Goal: Transaction & Acquisition: Download file/media

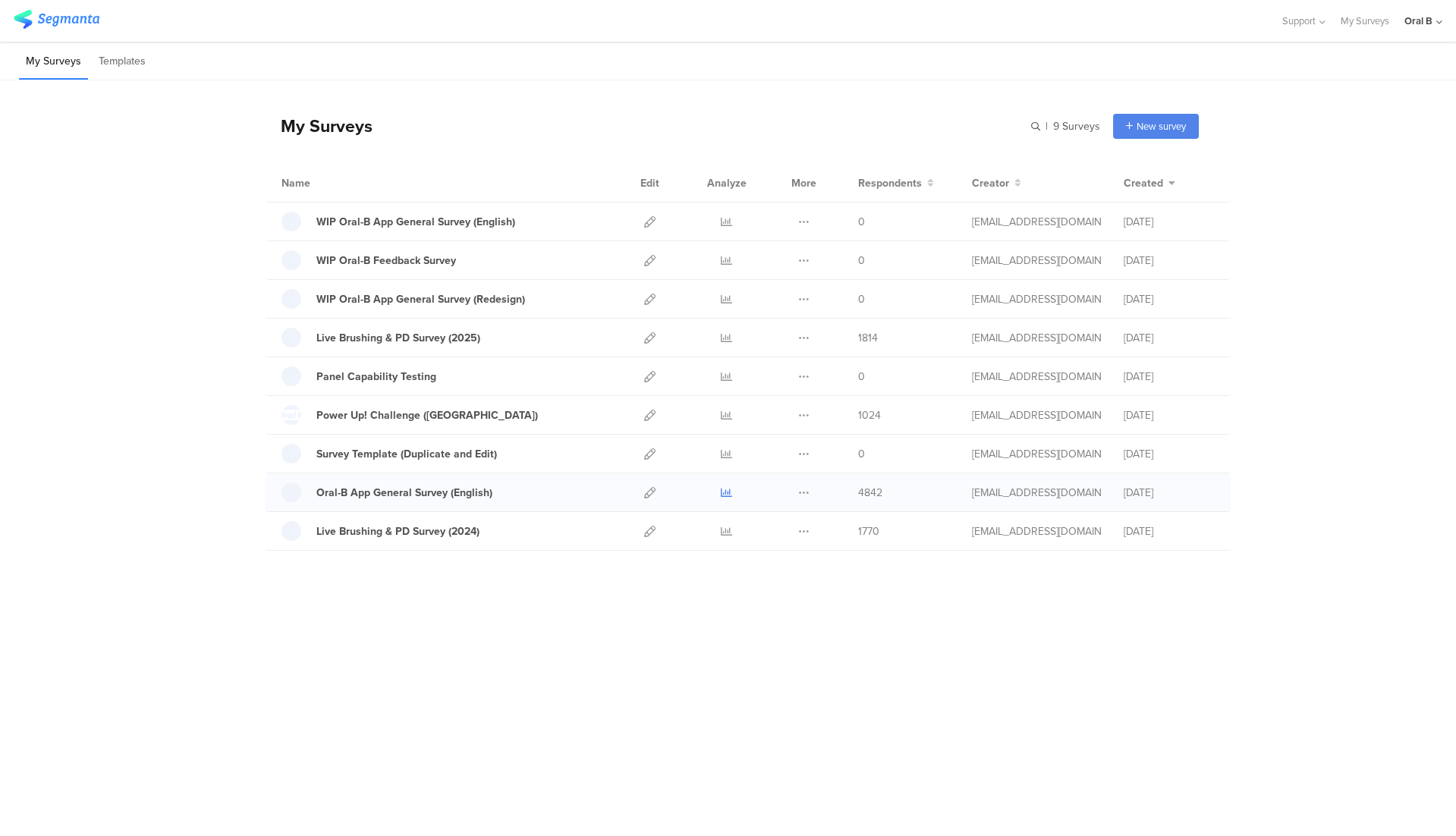
click at [727, 496] on link at bounding box center [727, 492] width 12 height 38
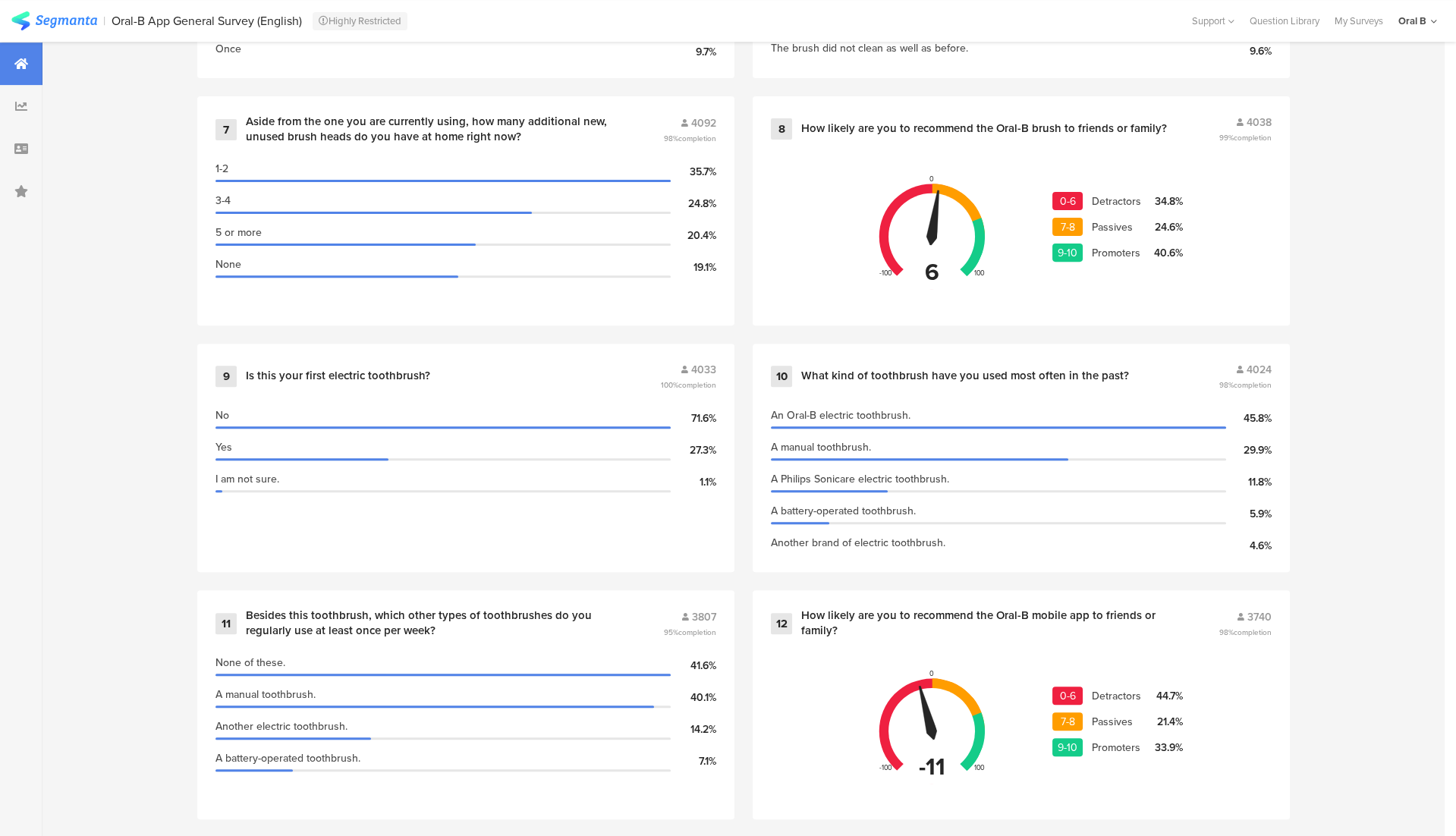
scroll to position [1632, 0]
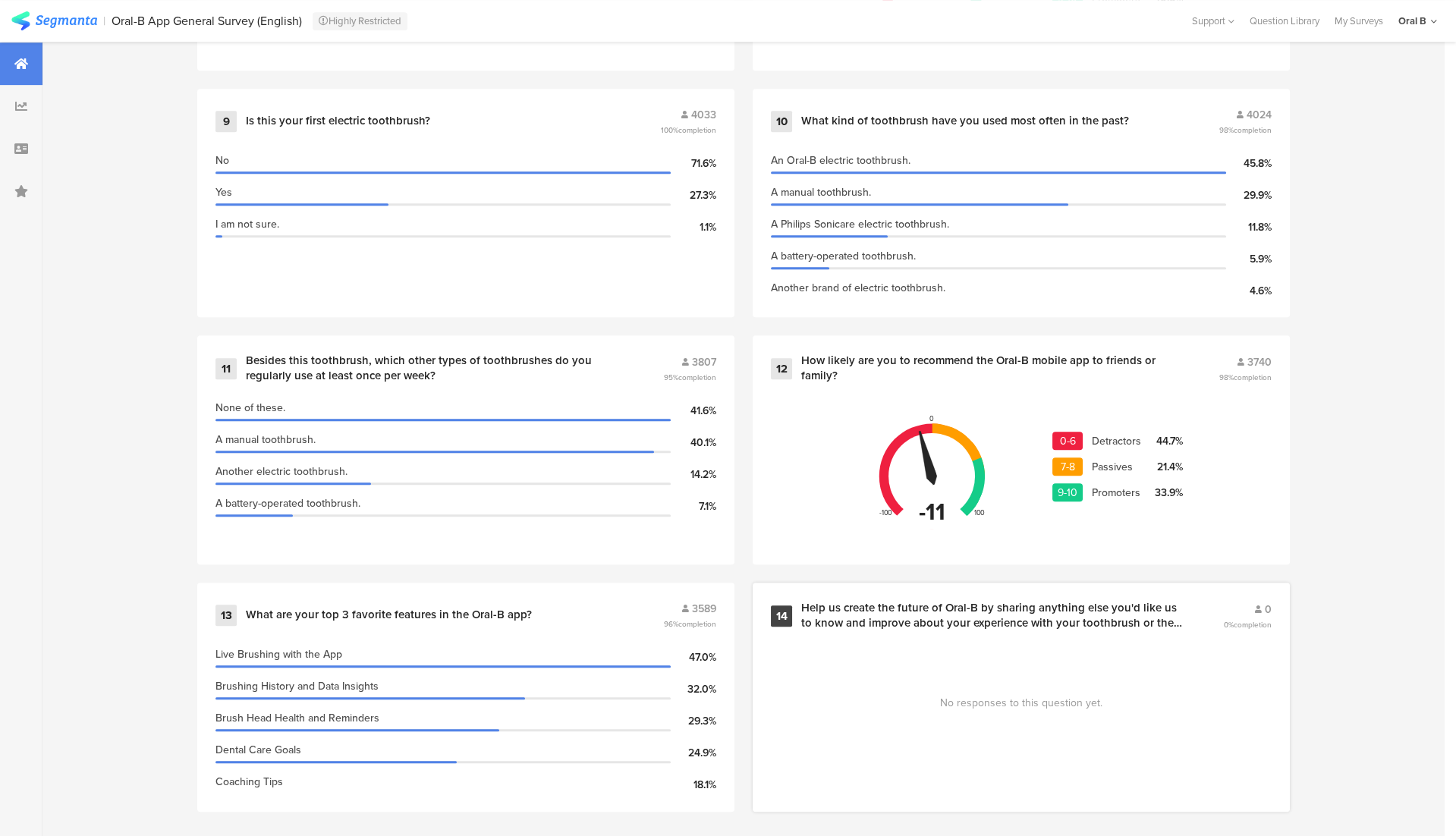
click at [832, 601] on div "Help us create the future of Oral-B by sharing anything else you'd like us to k…" at bounding box center [993, 615] width 385 height 29
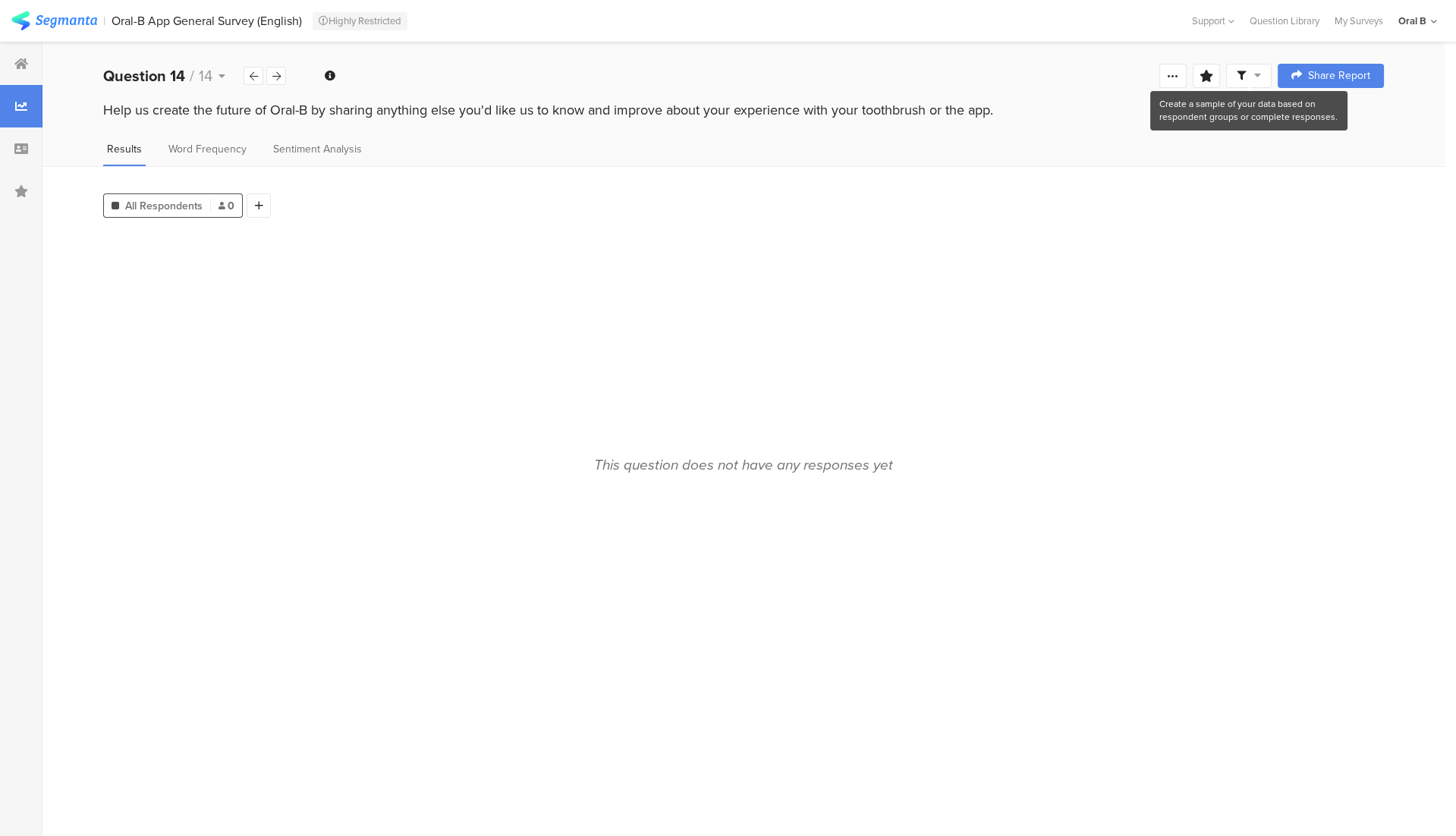
click at [1259, 76] on icon at bounding box center [1259, 76] width 7 height 11
click at [920, 390] on div "This question does not have any responses yet" at bounding box center [744, 529] width 1281 height 592
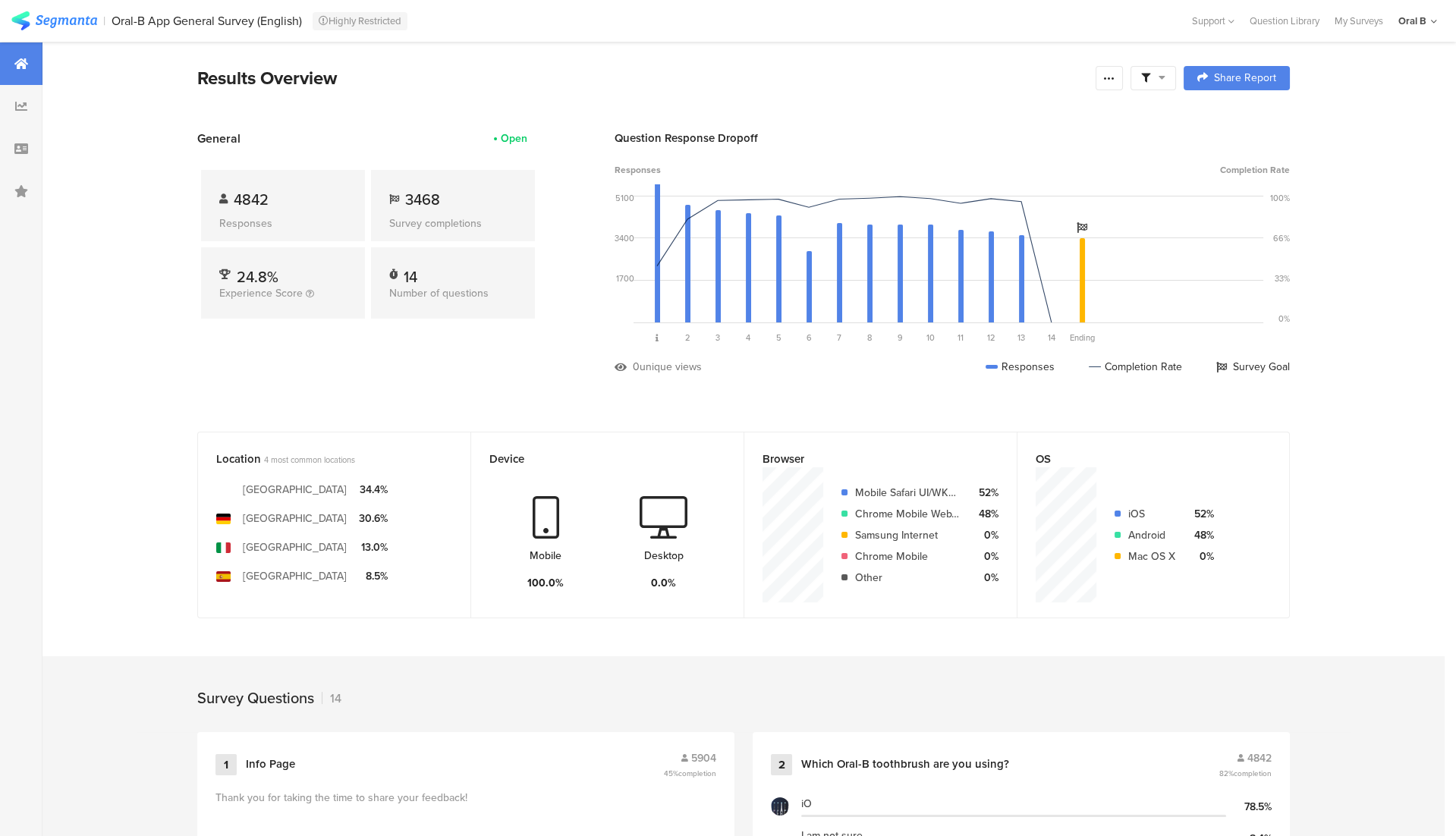
scroll to position [1632, 0]
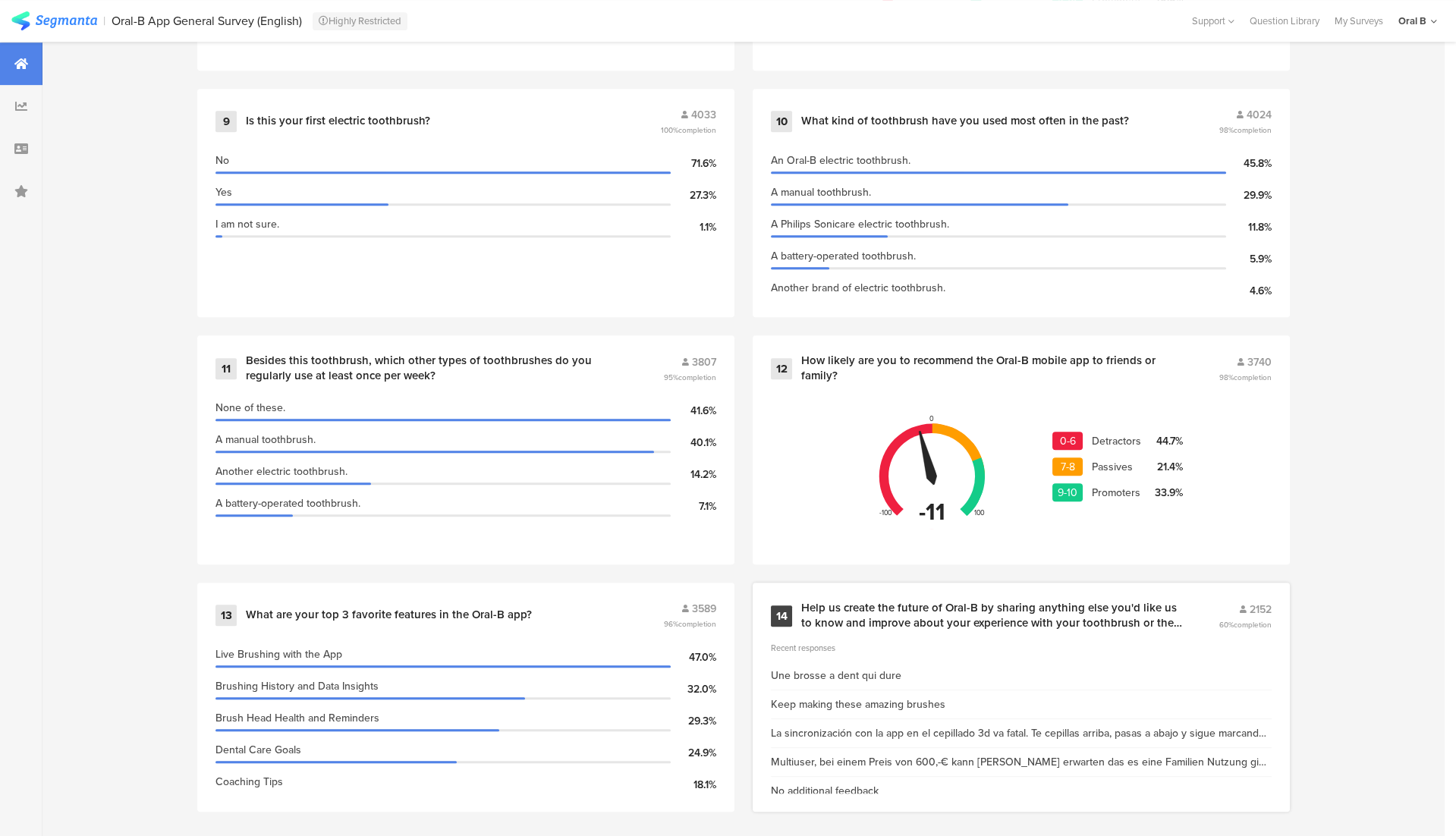
click at [1095, 620] on div "Help us create the future of Oral-B by sharing anything else you'd like us to k…" at bounding box center [992, 615] width 381 height 29
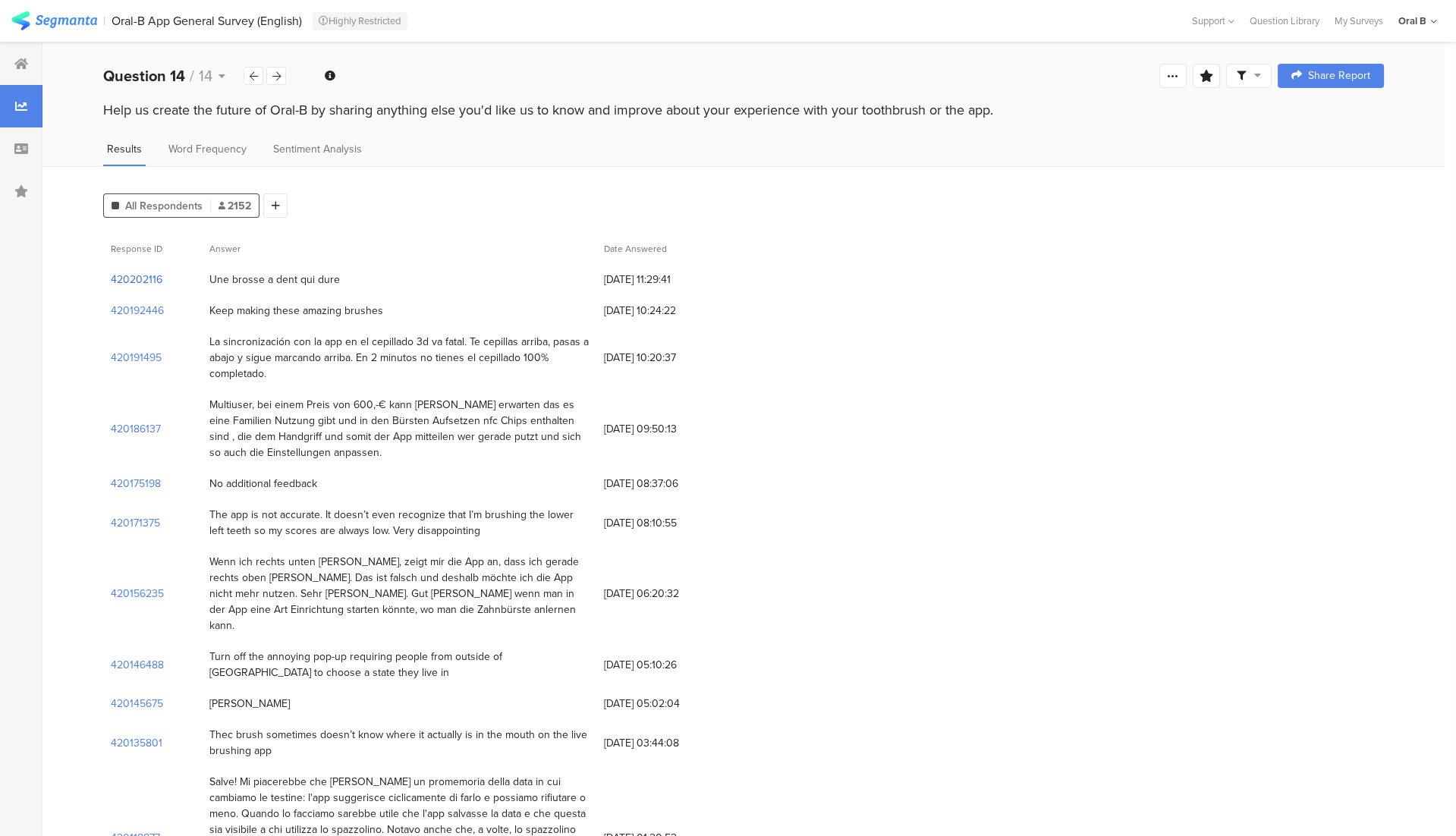
click at [142, 271] on section "420202116" at bounding box center [137, 279] width 52 height 16
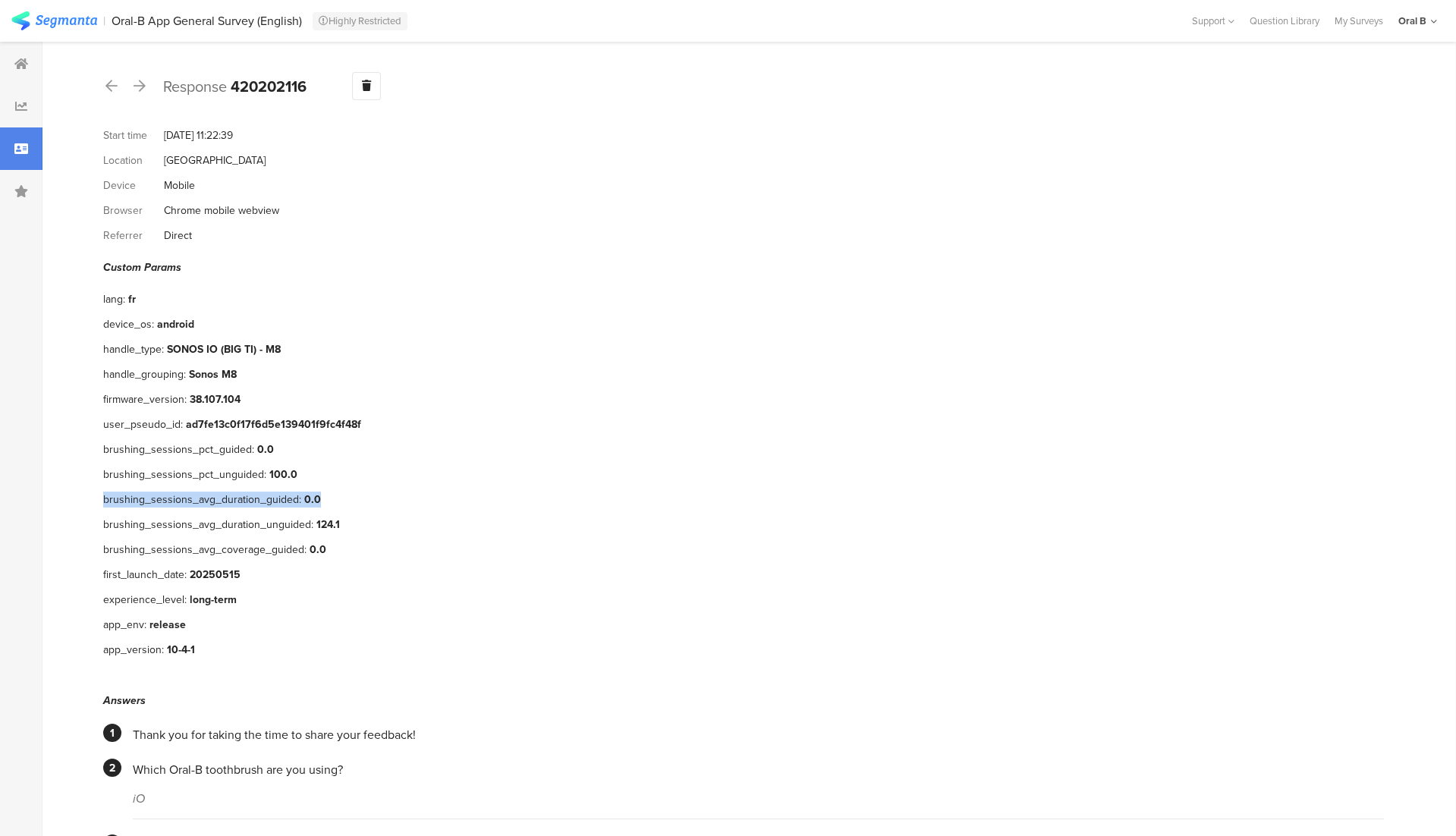
drag, startPoint x: 104, startPoint y: 486, endPoint x: 348, endPoint y: 475, distance: 244.2
click at [348, 487] on div "brushing_sessions_avg_duration_guided: 0.0" at bounding box center [744, 500] width 1281 height 25
drag, startPoint x: 347, startPoint y: 533, endPoint x: 75, endPoint y: 483, distance: 276.6
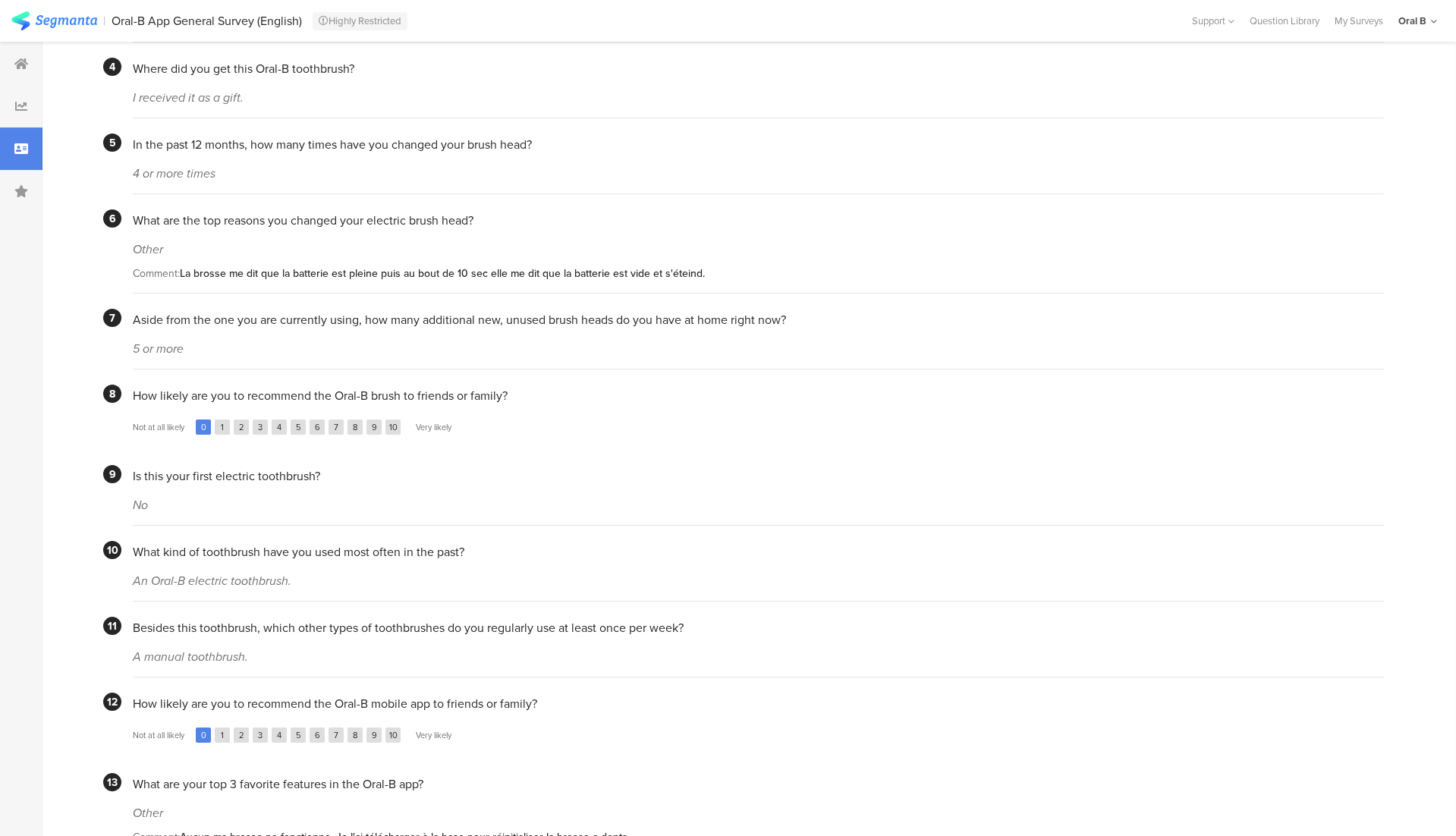
scroll to position [844, 0]
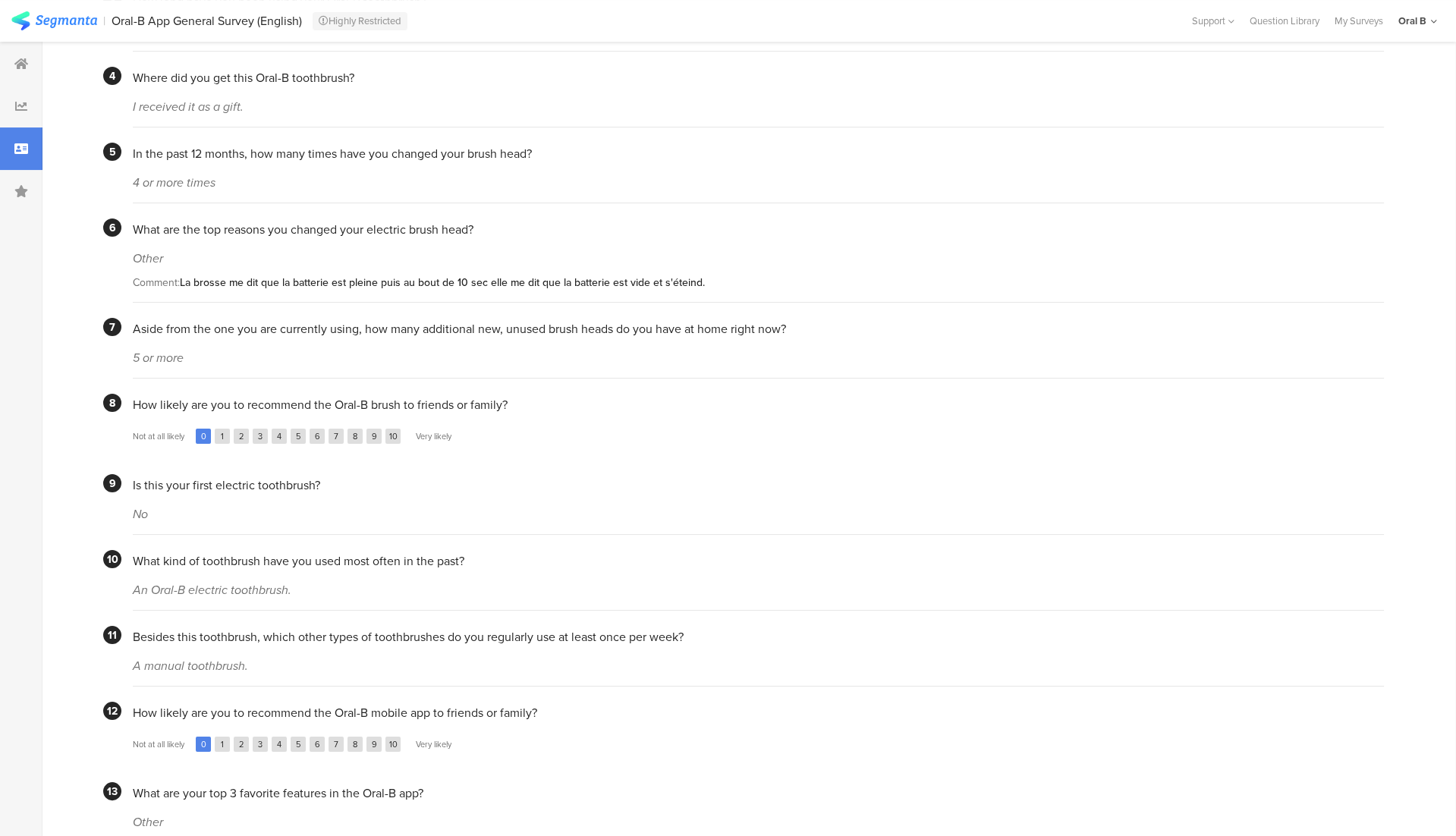
drag, startPoint x: 181, startPoint y: 260, endPoint x: 674, endPoint y: 274, distance: 493.2
click at [674, 274] on section "Other Comment: La brosse me dit que la batterie est pleine puis au bout de 10 s…" at bounding box center [758, 270] width 1251 height 65
click at [752, 414] on section "Not at all likely 0 1 2 3 4 5 6 7 8 9 10 Very likely" at bounding box center [758, 436] width 1251 height 45
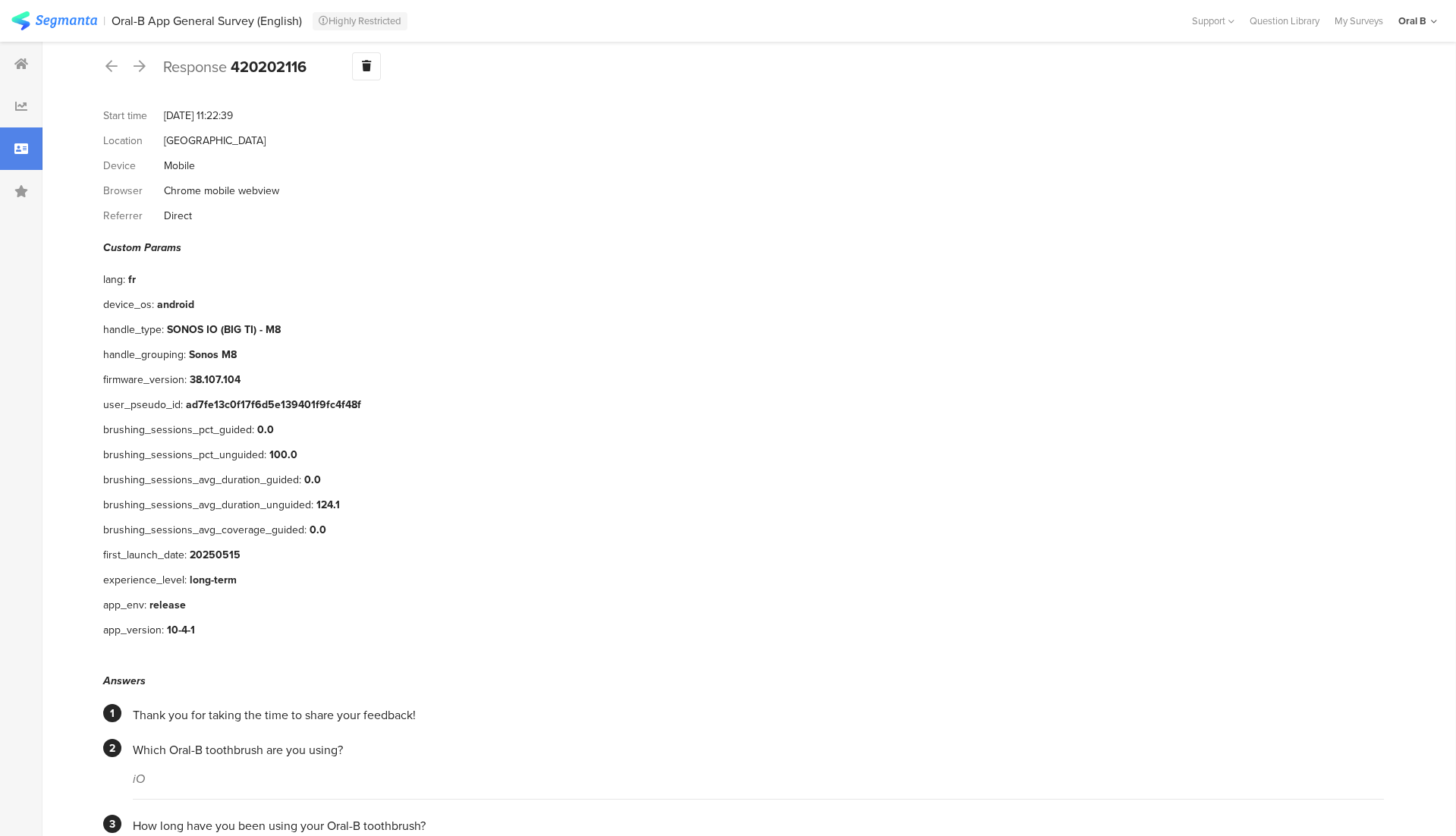
scroll to position [0, 0]
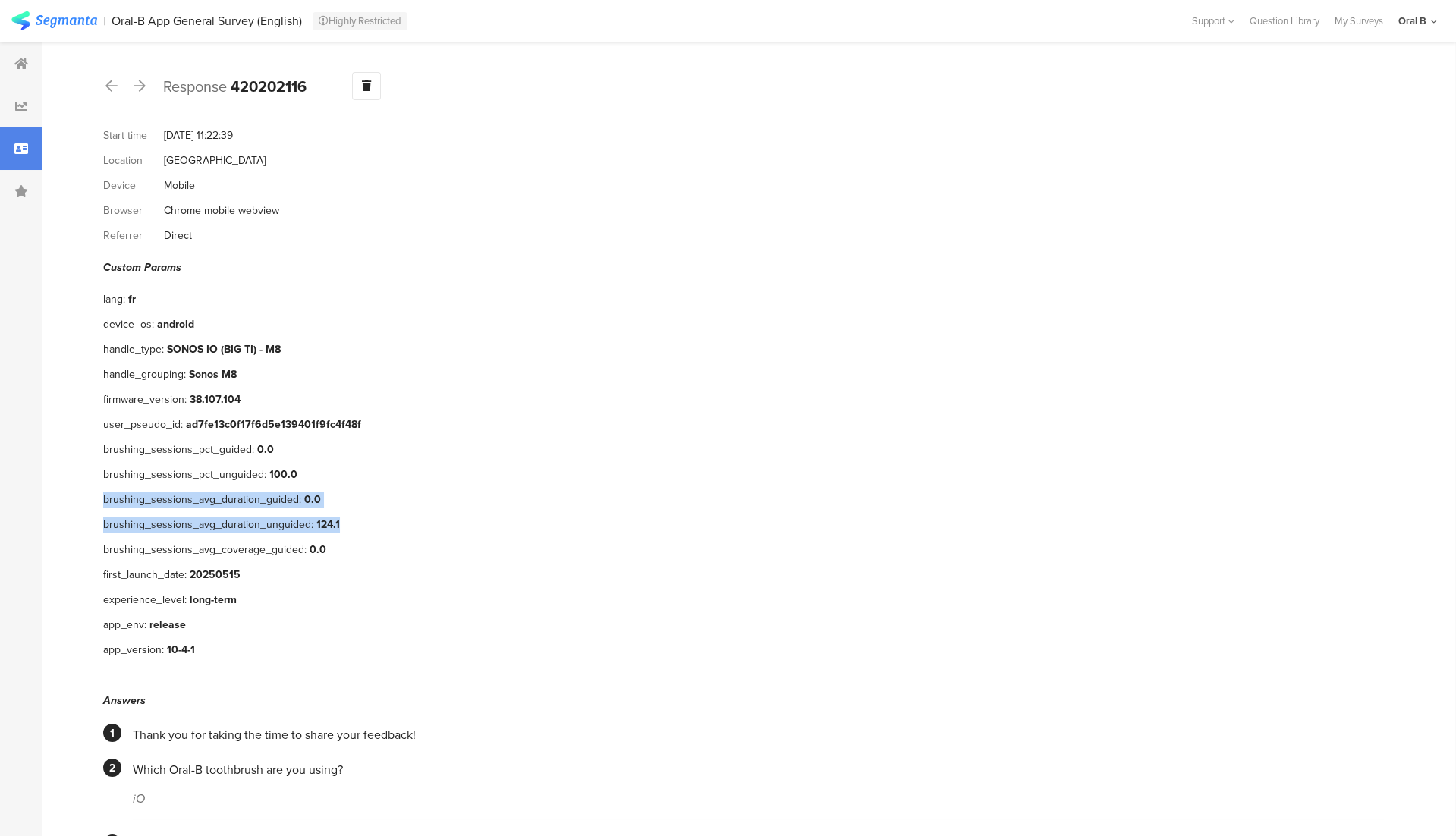
drag, startPoint x: 106, startPoint y: 482, endPoint x: 353, endPoint y: 515, distance: 249.2
click at [353, 515] on section "Custom Params lang: fr device_os: android handle_type: SONOS IO (BIG TI) - M8 h…" at bounding box center [744, 461] width 1281 height 403
copy section "brushing_sessions_avg_duration_guided: 0.0 brushing_sessions_avg_duration_ungui…"
click at [416, 613] on div "app_env: release" at bounding box center [744, 625] width 1281 height 25
drag, startPoint x: 104, startPoint y: 438, endPoint x: 388, endPoint y: 502, distance: 291.1
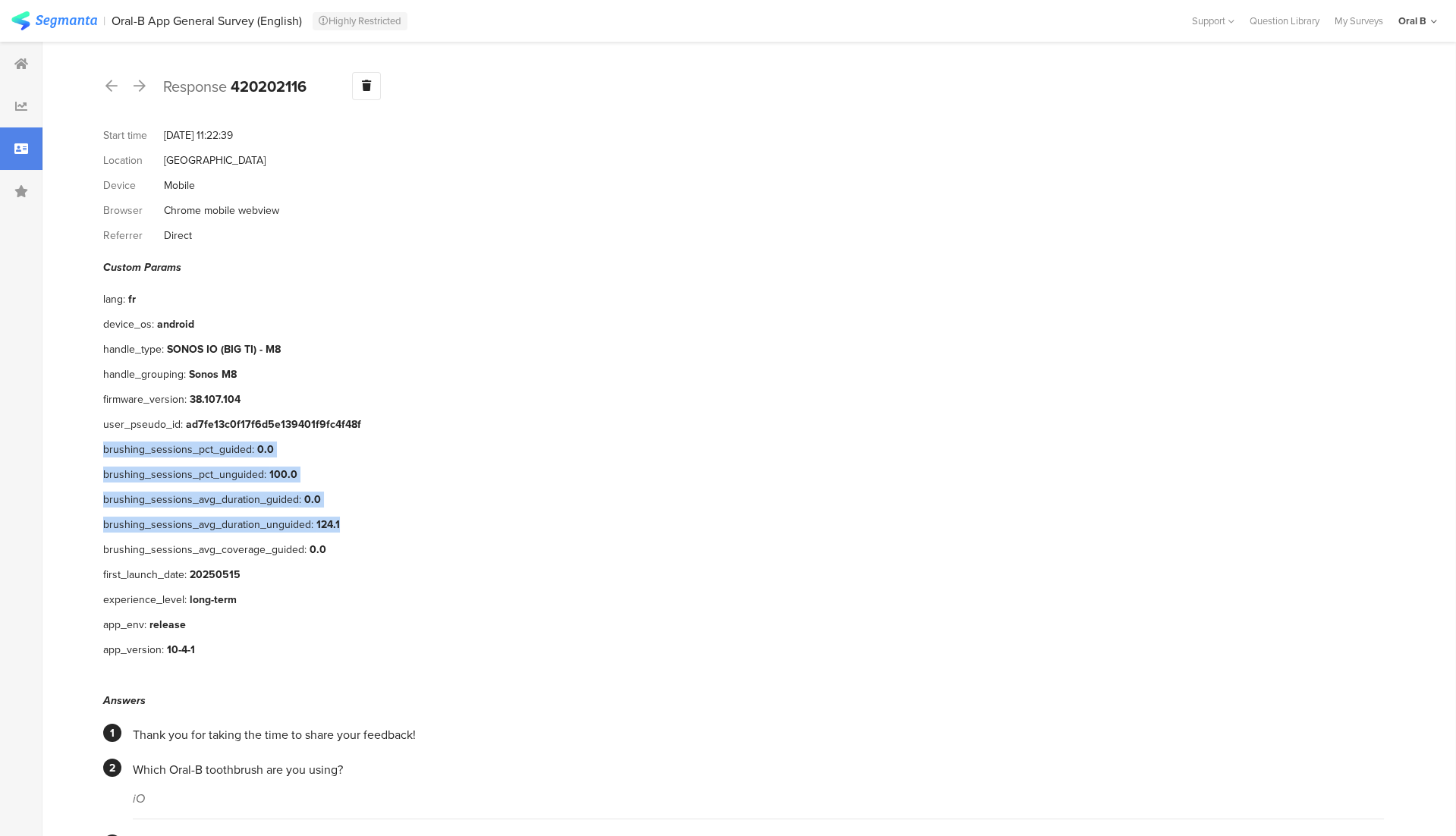
click at [388, 502] on section "Custom Params lang: fr device_os: android handle_type: SONOS IO (BIG TI) - M8 h…" at bounding box center [744, 461] width 1281 height 403
click at [586, 537] on div "brushing_sessions_avg_coverage_guided: 0.0" at bounding box center [744, 550] width 1281 height 25
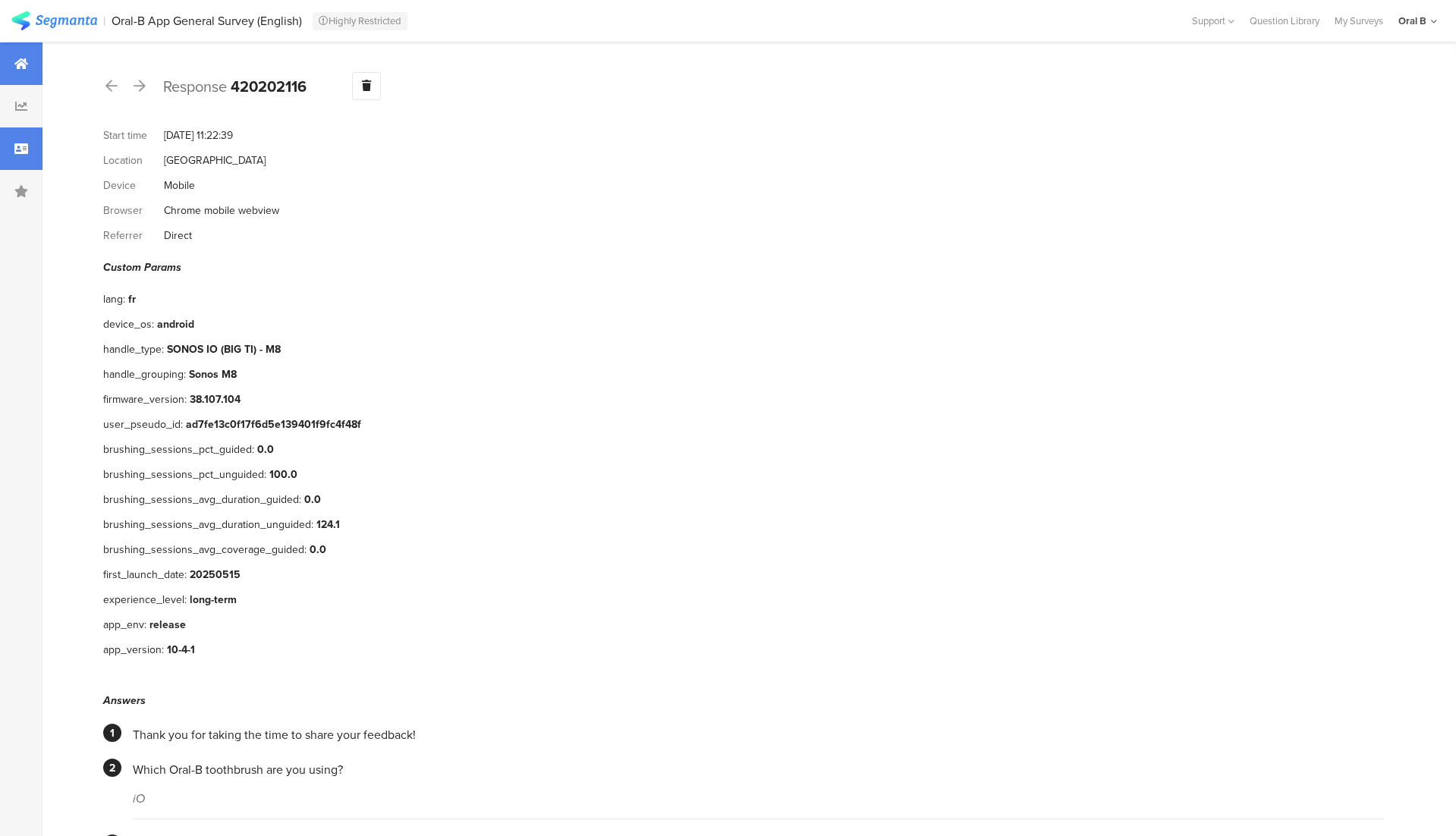
click at [13, 54] on div at bounding box center [21, 64] width 43 height 43
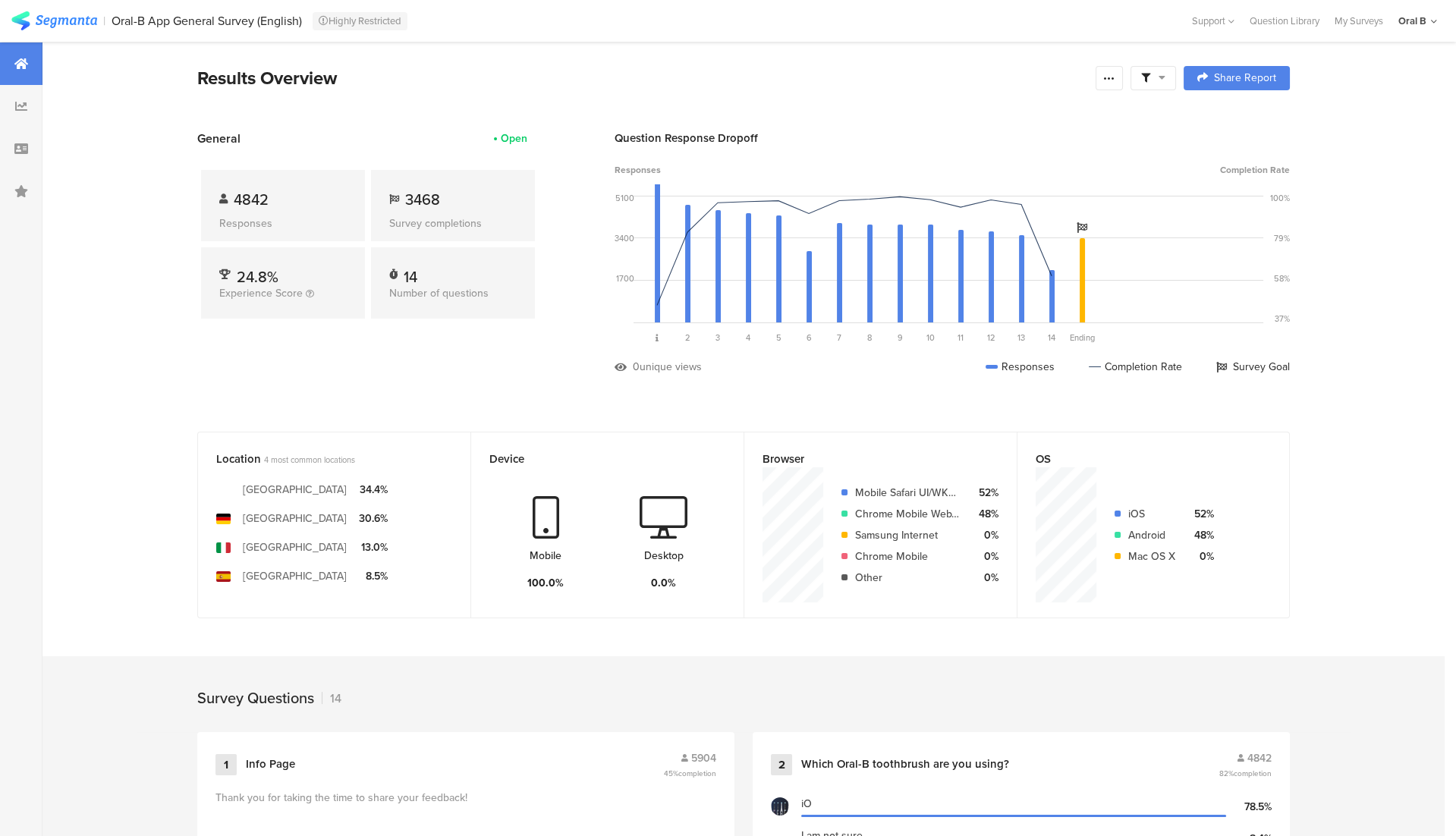
click at [1154, 76] on span at bounding box center [1153, 77] width 24 height 13
click at [1121, 192] on div "Edit Sample" at bounding box center [1154, 203] width 189 height 41
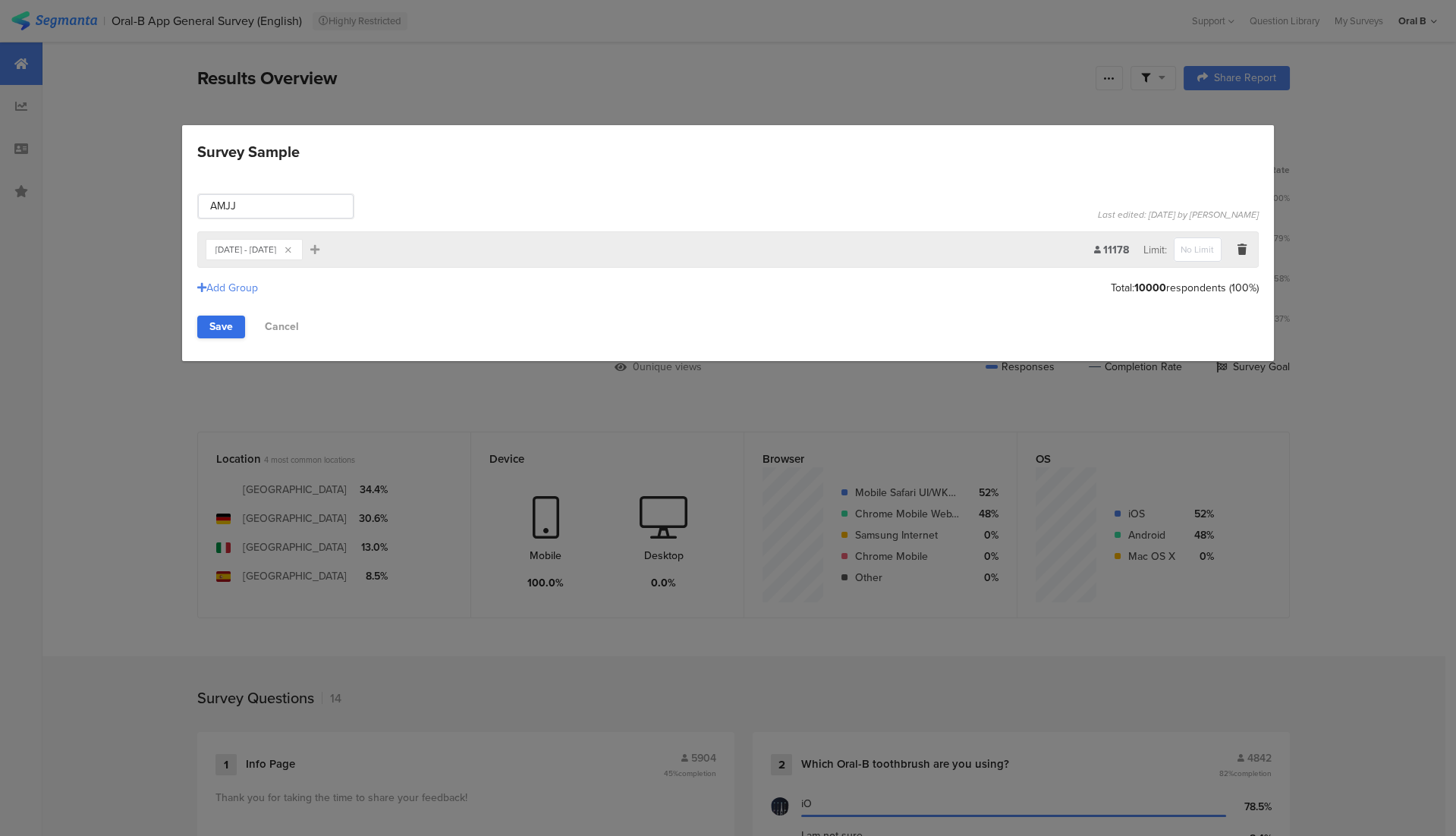
click at [221, 328] on link "Save" at bounding box center [221, 327] width 48 height 23
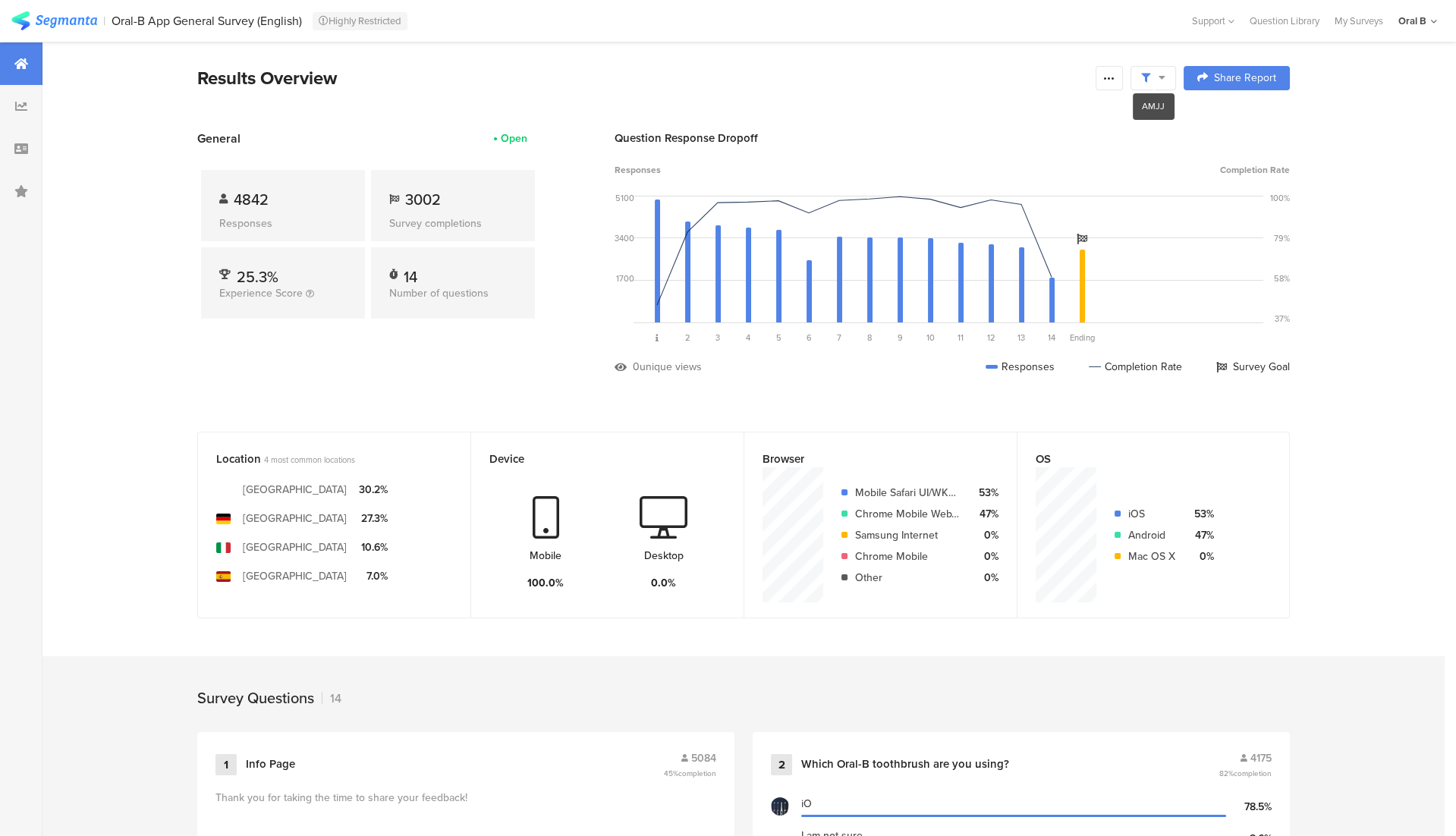
click at [1168, 75] on div at bounding box center [1153, 77] width 45 height 24
click at [1128, 41] on section "| Oral-B App General Survey (English) Highly Restricted Help Center Live Chat S…" at bounding box center [728, 20] width 1456 height 42
click at [1105, 70] on div at bounding box center [1109, 77] width 28 height 24
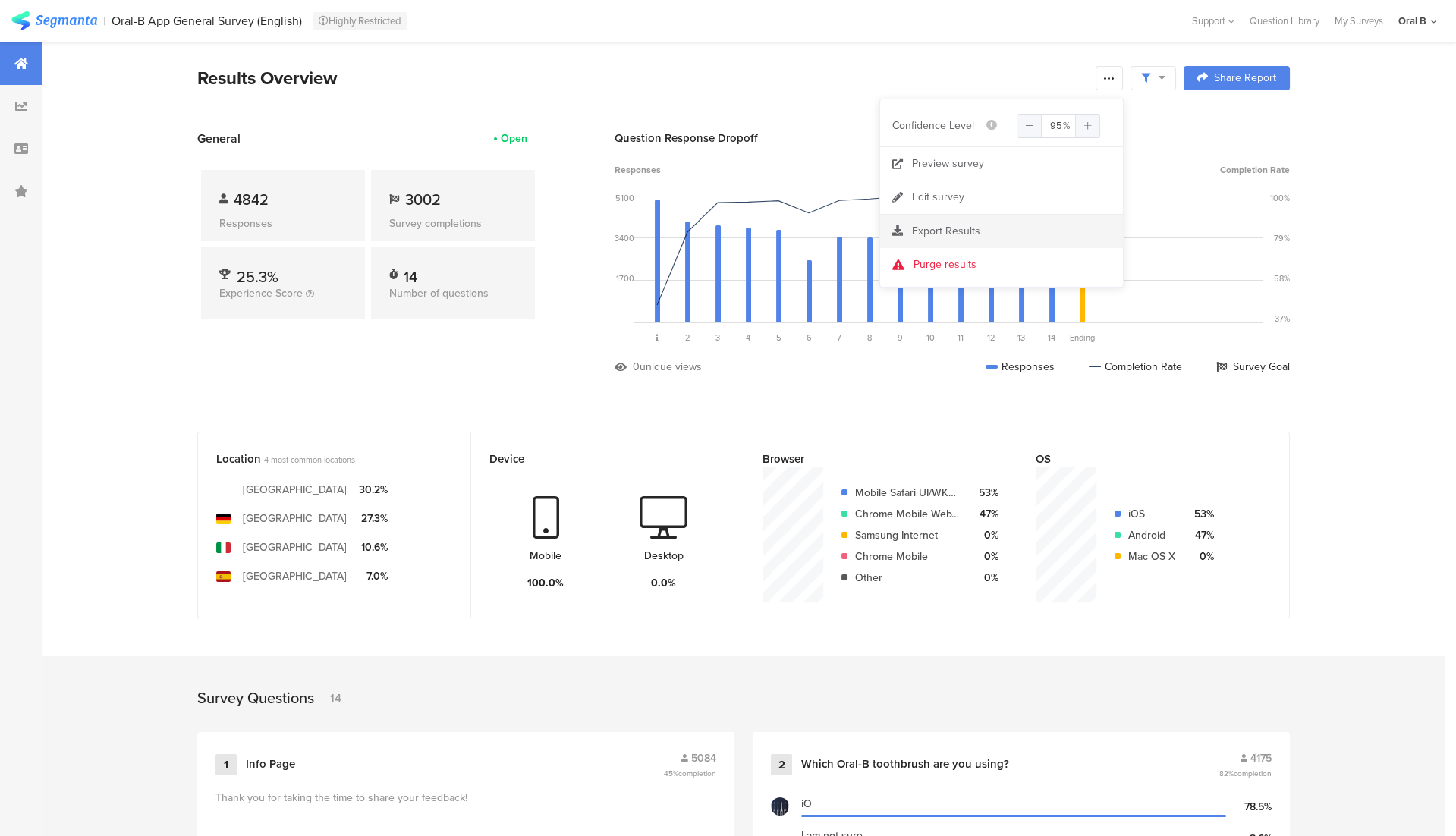
click at [966, 226] on span "Export Results" at bounding box center [946, 231] width 68 height 16
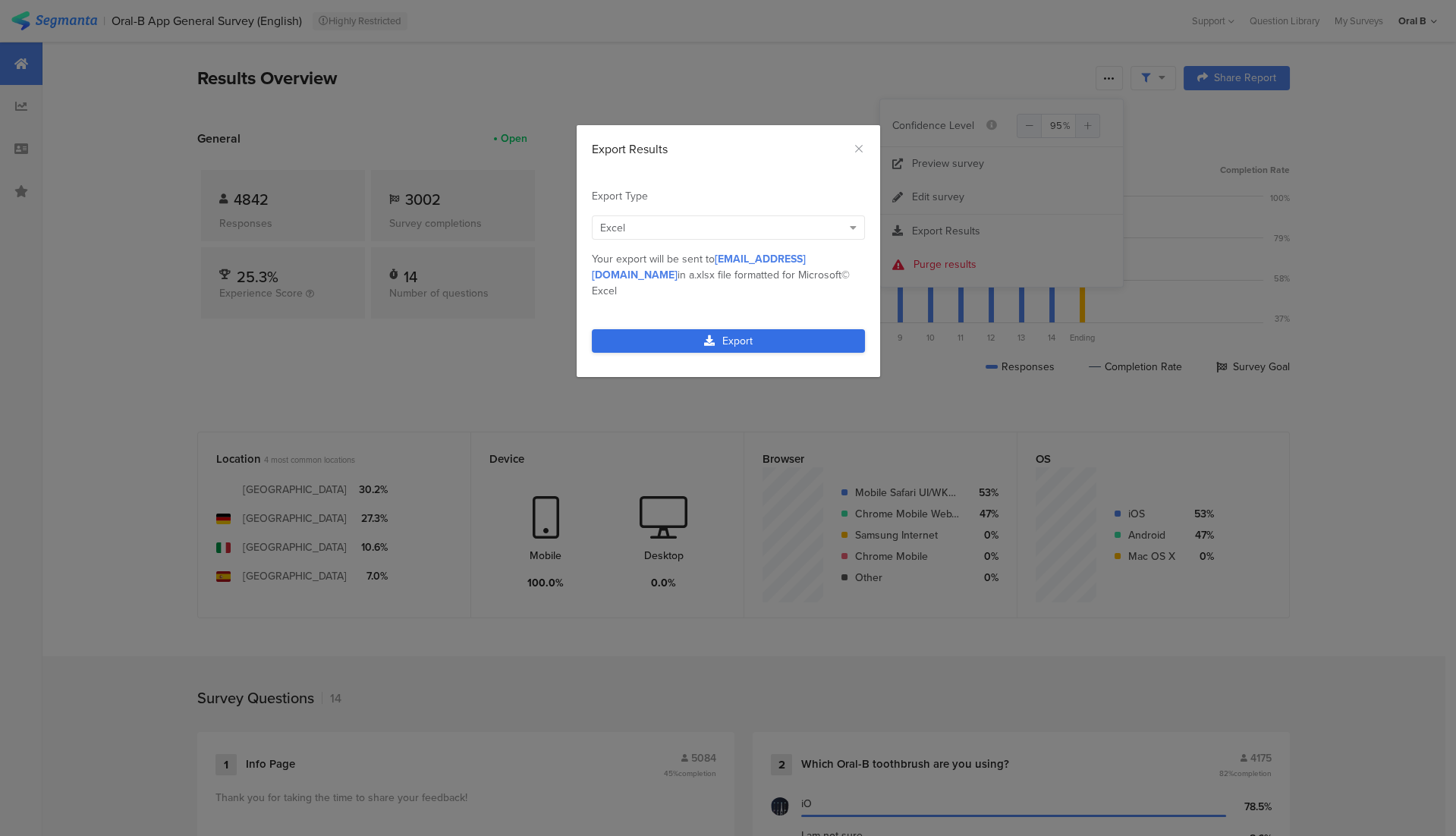
click at [808, 329] on link "Export" at bounding box center [728, 341] width 273 height 23
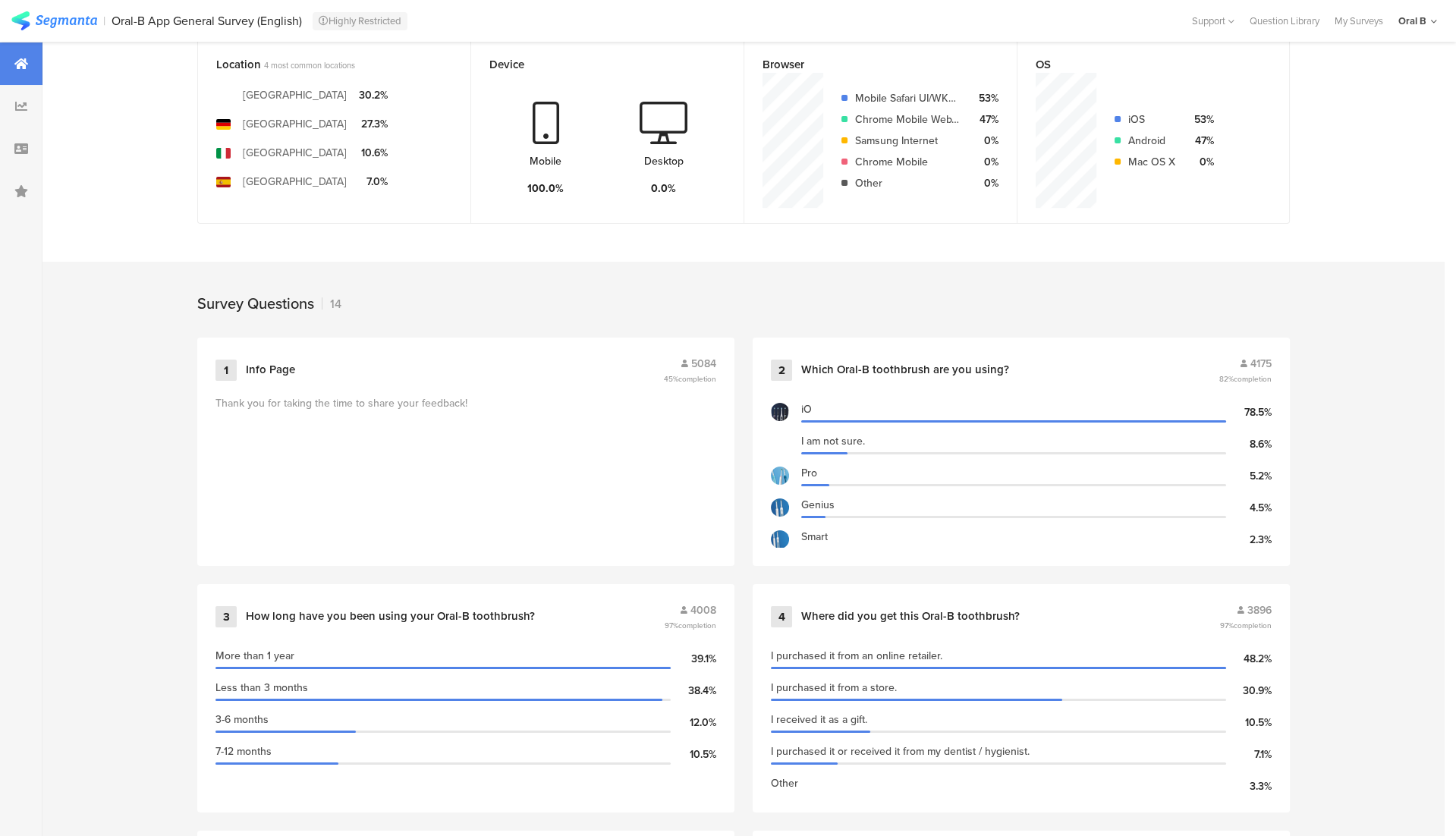
scroll to position [450, 0]
